Goal: Check status: Check status

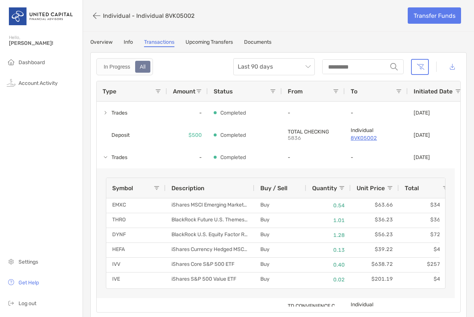
click at [136, 40] on div "Overview Info Transactions Upcoming Transfers Documents" at bounding box center [278, 43] width 376 height 8
click at [110, 39] on link "Overview" at bounding box center [101, 43] width 22 height 8
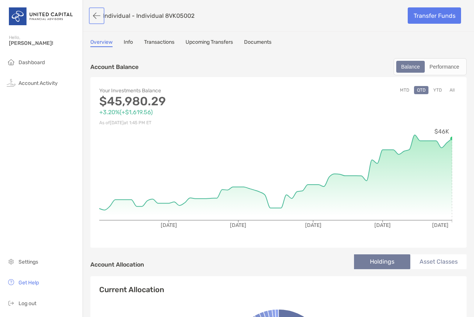
click at [99, 15] on button "button" at bounding box center [96, 16] width 13 height 14
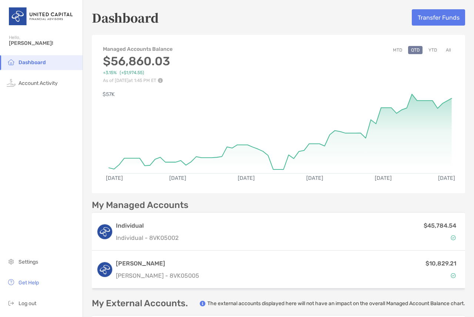
click at [426, 46] on button "YTD" at bounding box center [433, 50] width 14 height 8
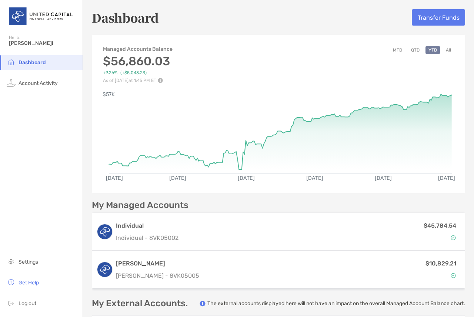
scroll to position [86, 0]
